Goal: Information Seeking & Learning: Learn about a topic

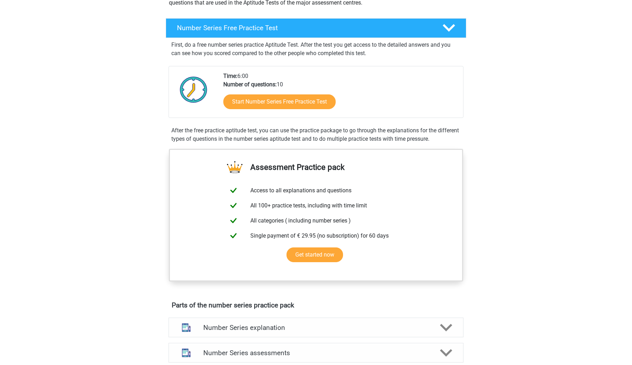
scroll to position [98, 0]
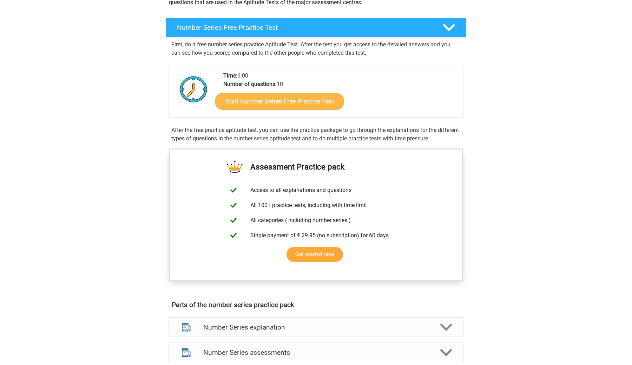
click at [314, 99] on link "Start Number Series Free Practice Test" at bounding box center [279, 101] width 129 height 17
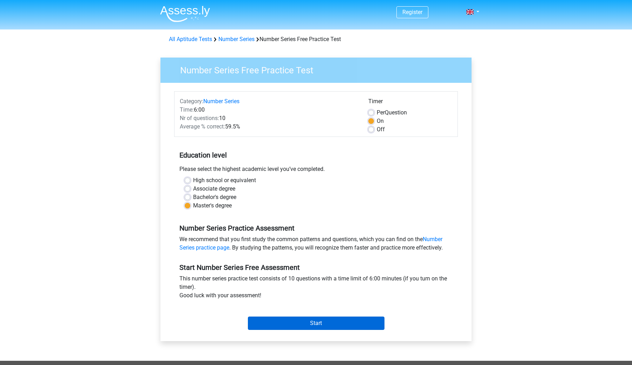
click at [316, 320] on input "Start" at bounding box center [316, 323] width 137 height 13
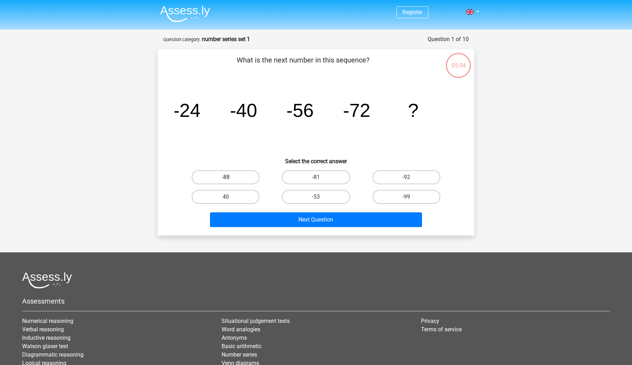
click at [232, 174] on label "-88" at bounding box center [226, 177] width 68 height 14
click at [230, 177] on input "-88" at bounding box center [228, 179] width 5 height 5
radio input "true"
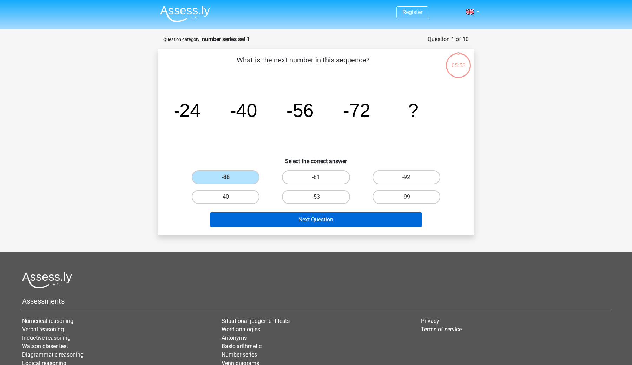
click at [282, 217] on button "Next Question" at bounding box center [316, 219] width 212 height 15
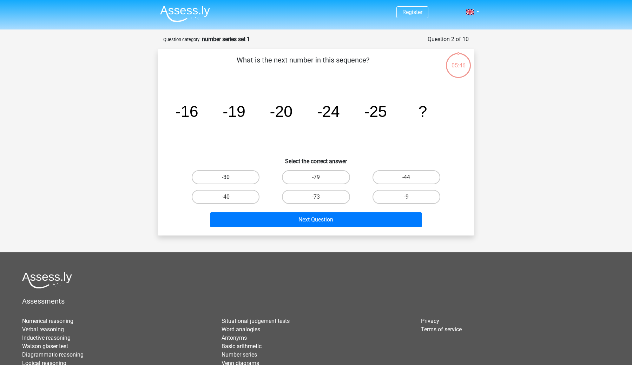
click at [240, 180] on label "-30" at bounding box center [226, 177] width 68 height 14
click at [230, 180] on input "-30" at bounding box center [228, 179] width 5 height 5
radio input "true"
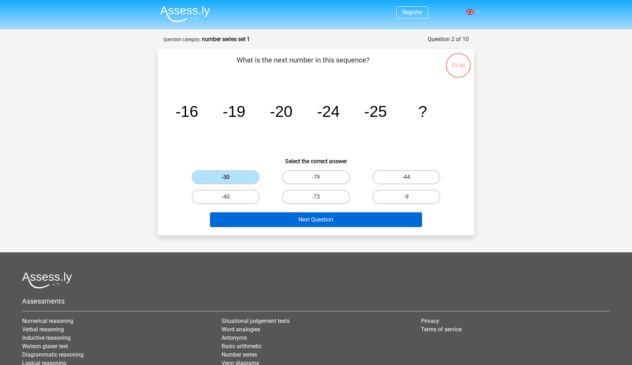
click at [251, 219] on button "Next Question" at bounding box center [316, 219] width 212 height 15
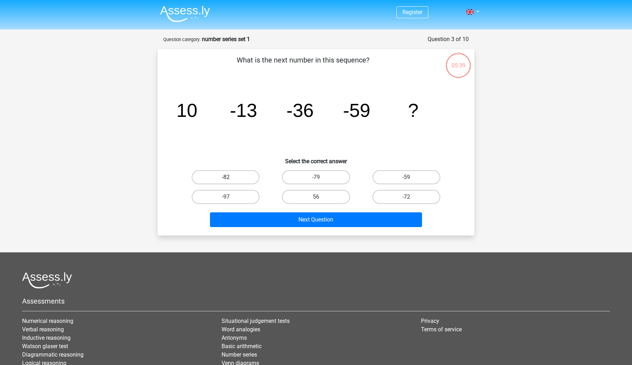
click at [240, 176] on label "-82" at bounding box center [226, 177] width 68 height 14
click at [230, 177] on input "-82" at bounding box center [228, 179] width 5 height 5
radio input "true"
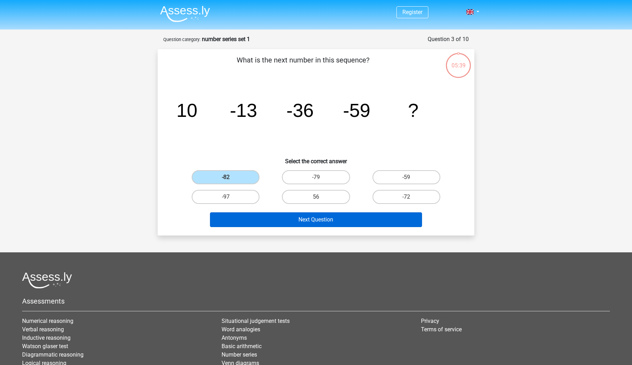
click at [267, 216] on button "Next Question" at bounding box center [316, 219] width 212 height 15
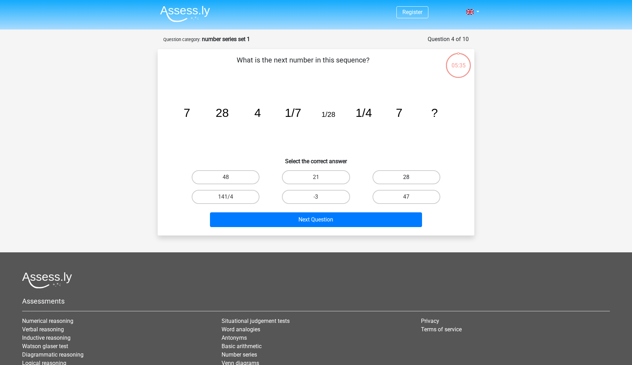
click at [420, 179] on label "28" at bounding box center [406, 177] width 68 height 14
click at [411, 179] on input "28" at bounding box center [408, 179] width 5 height 5
radio input "true"
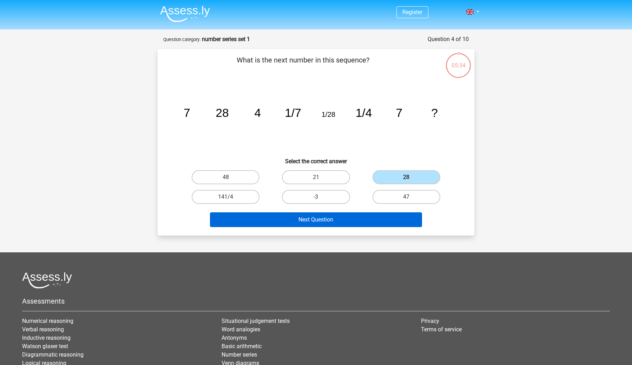
click at [345, 223] on button "Next Question" at bounding box center [316, 219] width 212 height 15
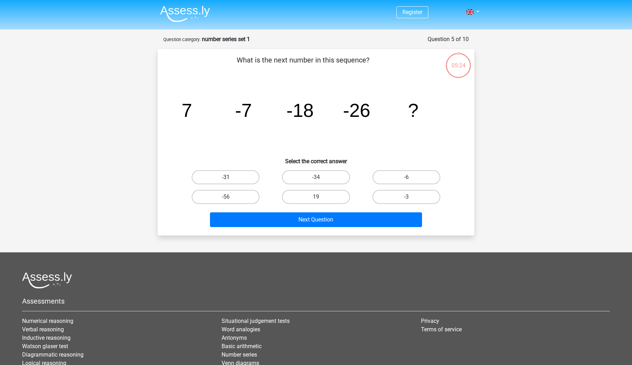
click at [228, 174] on label "-31" at bounding box center [226, 177] width 68 height 14
click at [228, 177] on input "-31" at bounding box center [228, 179] width 5 height 5
radio input "true"
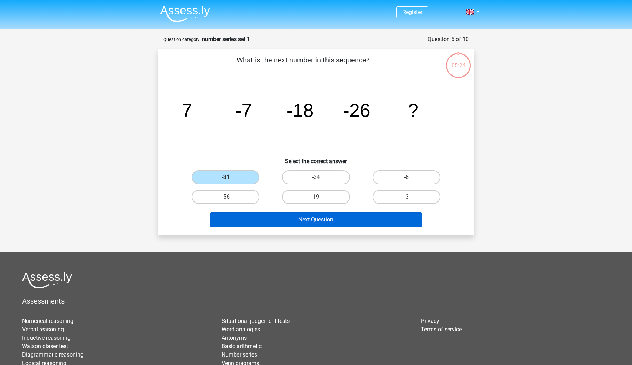
click at [262, 222] on button "Next Question" at bounding box center [316, 219] width 212 height 15
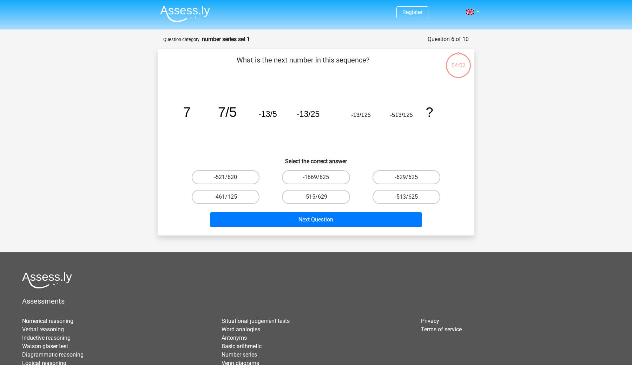
click at [399, 196] on label "-513/625" at bounding box center [406, 197] width 68 height 14
click at [406, 197] on input "-513/625" at bounding box center [408, 199] width 5 height 5
radio input "true"
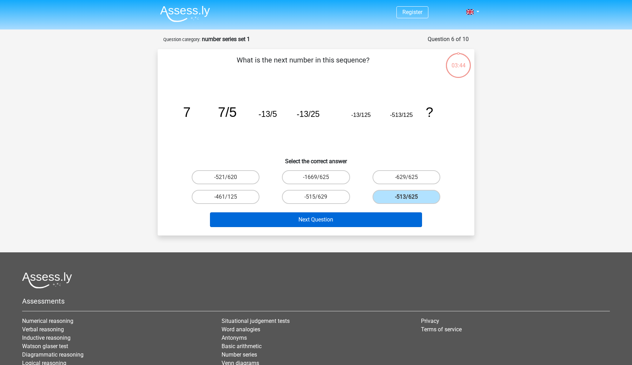
click at [355, 217] on button "Next Question" at bounding box center [316, 219] width 212 height 15
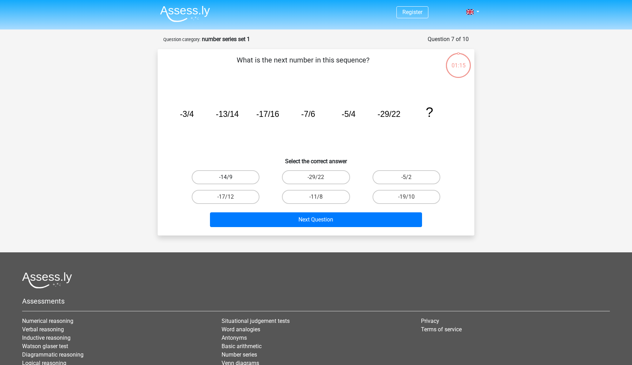
click at [242, 177] on label "-14/9" at bounding box center [226, 177] width 68 height 14
click at [230, 177] on input "-14/9" at bounding box center [228, 179] width 5 height 5
radio input "true"
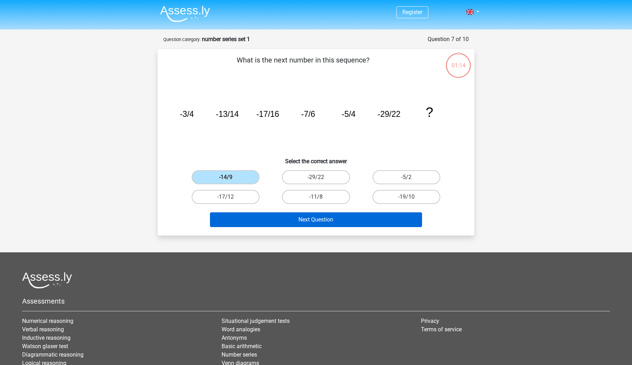
click at [254, 217] on button "Next Question" at bounding box center [316, 219] width 212 height 15
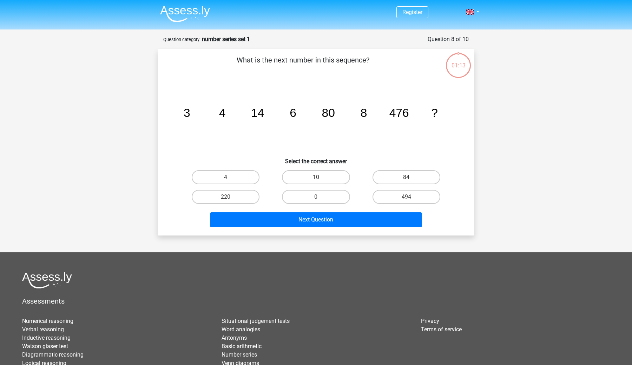
click at [254, 129] on icon "image/svg+xml 3 4 14 6 80 8 476 ?" at bounding box center [315, 116] width 283 height 71
click at [395, 197] on label "494" at bounding box center [406, 197] width 68 height 14
click at [406, 197] on input "494" at bounding box center [408, 199] width 5 height 5
radio input "true"
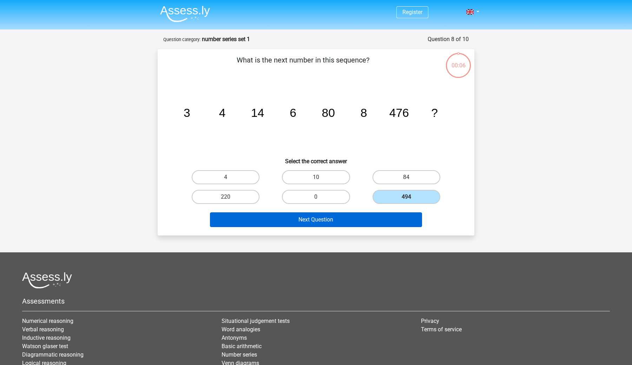
click at [354, 214] on button "Next Question" at bounding box center [316, 219] width 212 height 15
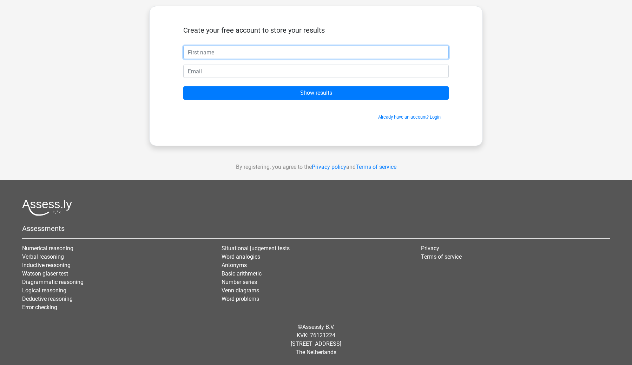
scroll to position [32, 0]
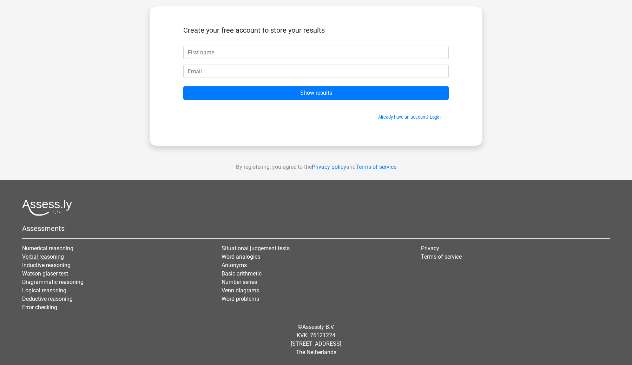
click at [49, 257] on link "Verbal reasoning" at bounding box center [43, 256] width 42 height 7
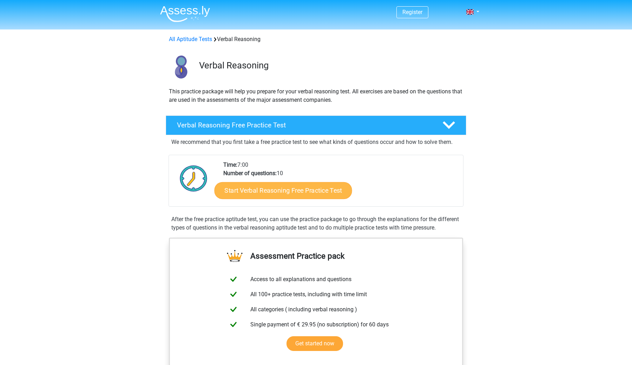
click at [287, 191] on link "Start Verbal Reasoning Free Practice Test" at bounding box center [283, 190] width 138 height 17
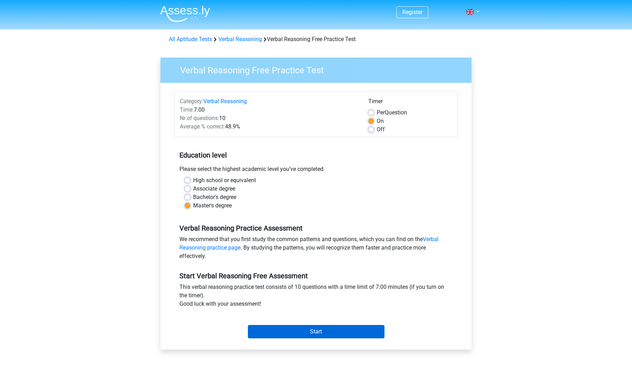
click at [300, 335] on input "Start" at bounding box center [316, 331] width 137 height 13
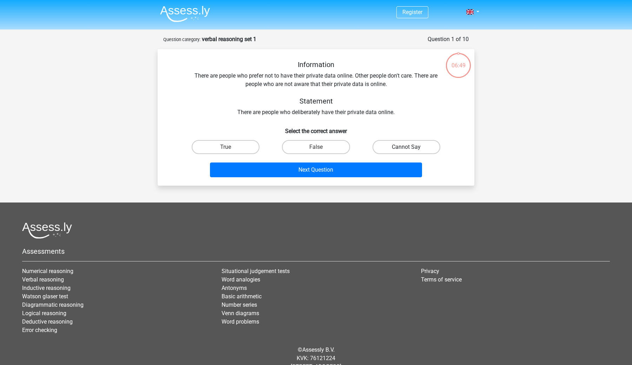
click at [381, 146] on label "Cannot Say" at bounding box center [406, 147] width 68 height 14
click at [406, 147] on input "Cannot Say" at bounding box center [408, 149] width 5 height 5
radio input "true"
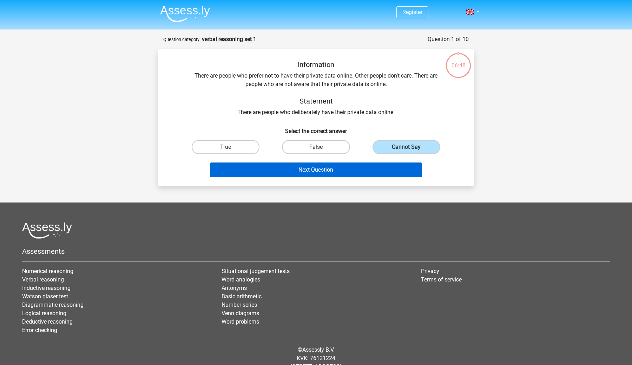
click at [330, 176] on button "Next Question" at bounding box center [316, 170] width 212 height 15
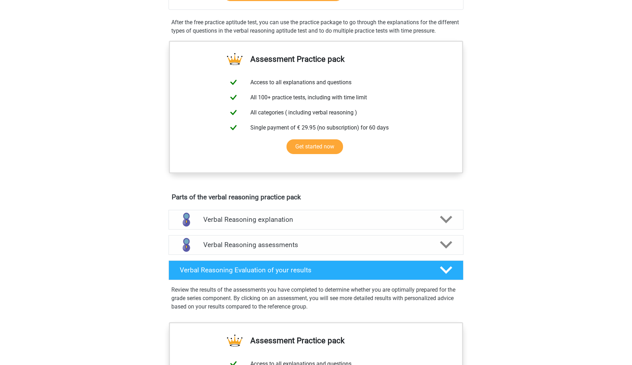
scroll to position [125, 0]
